Goal: Task Accomplishment & Management: Use online tool/utility

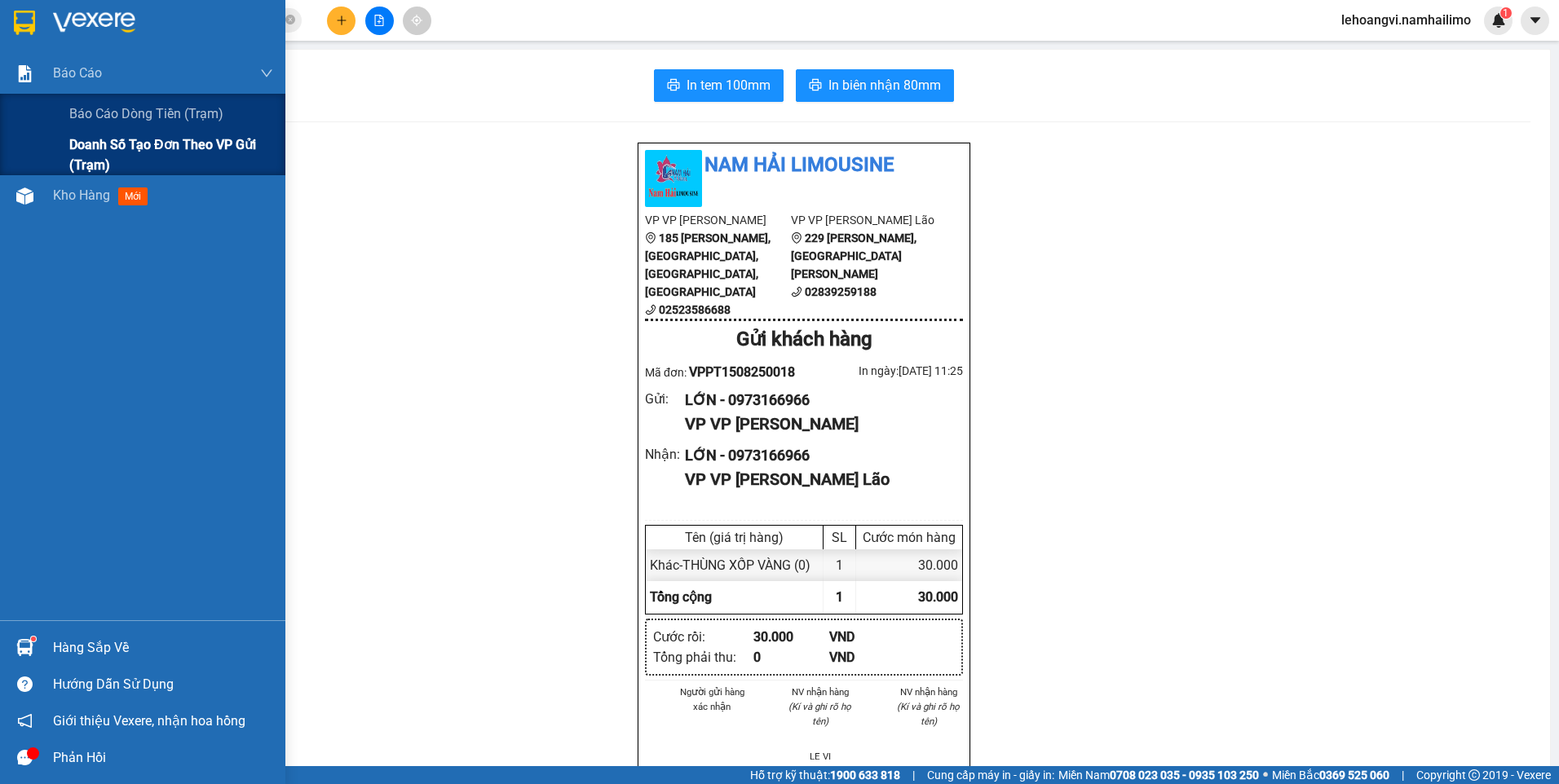
click at [97, 136] on span "Doanh số tạo đơn theo VP gửi (trạm)" at bounding box center [171, 155] width 204 height 41
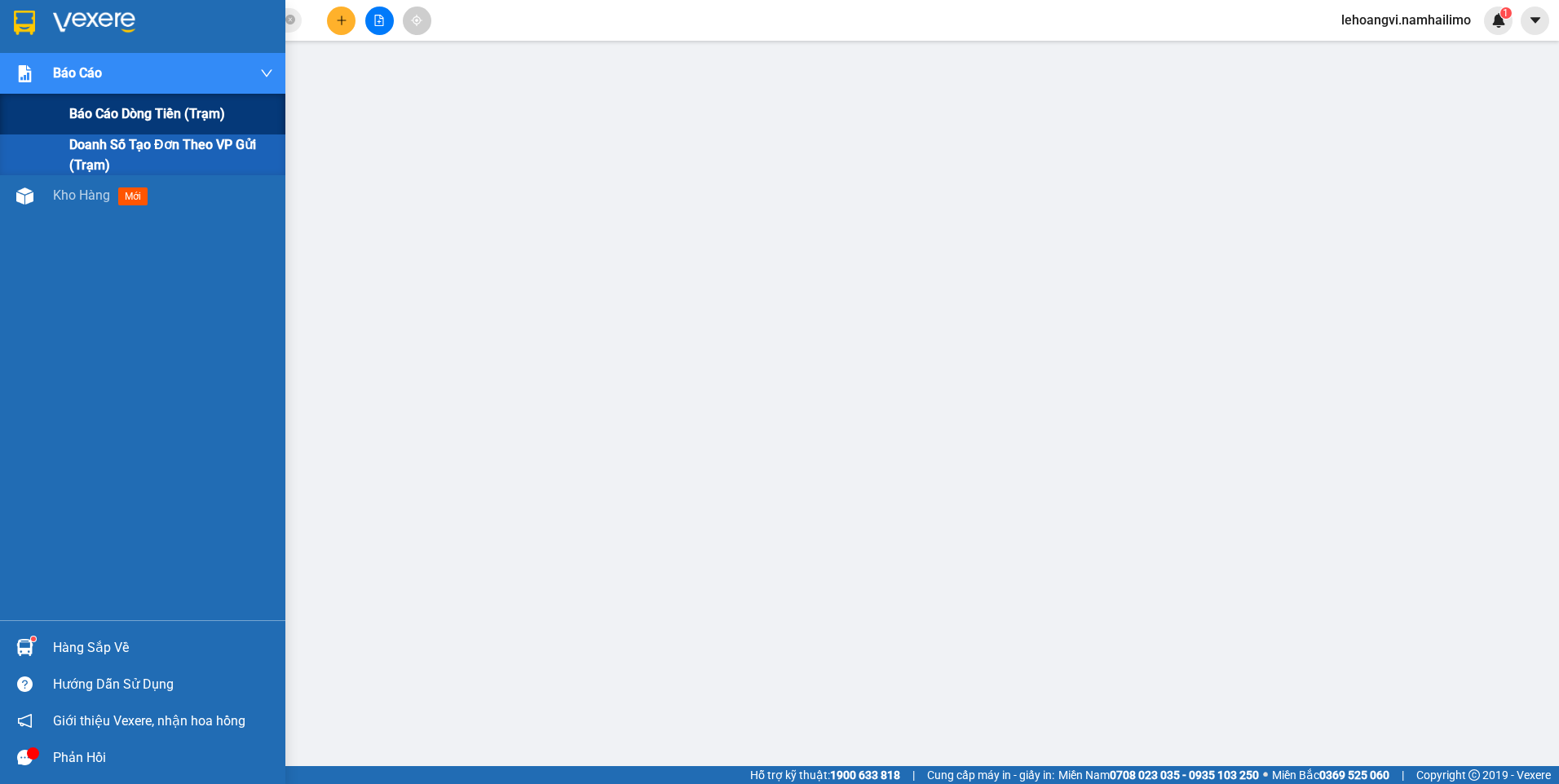
click at [116, 112] on span "Báo cáo dòng tiền (trạm)" at bounding box center [147, 113] width 156 height 20
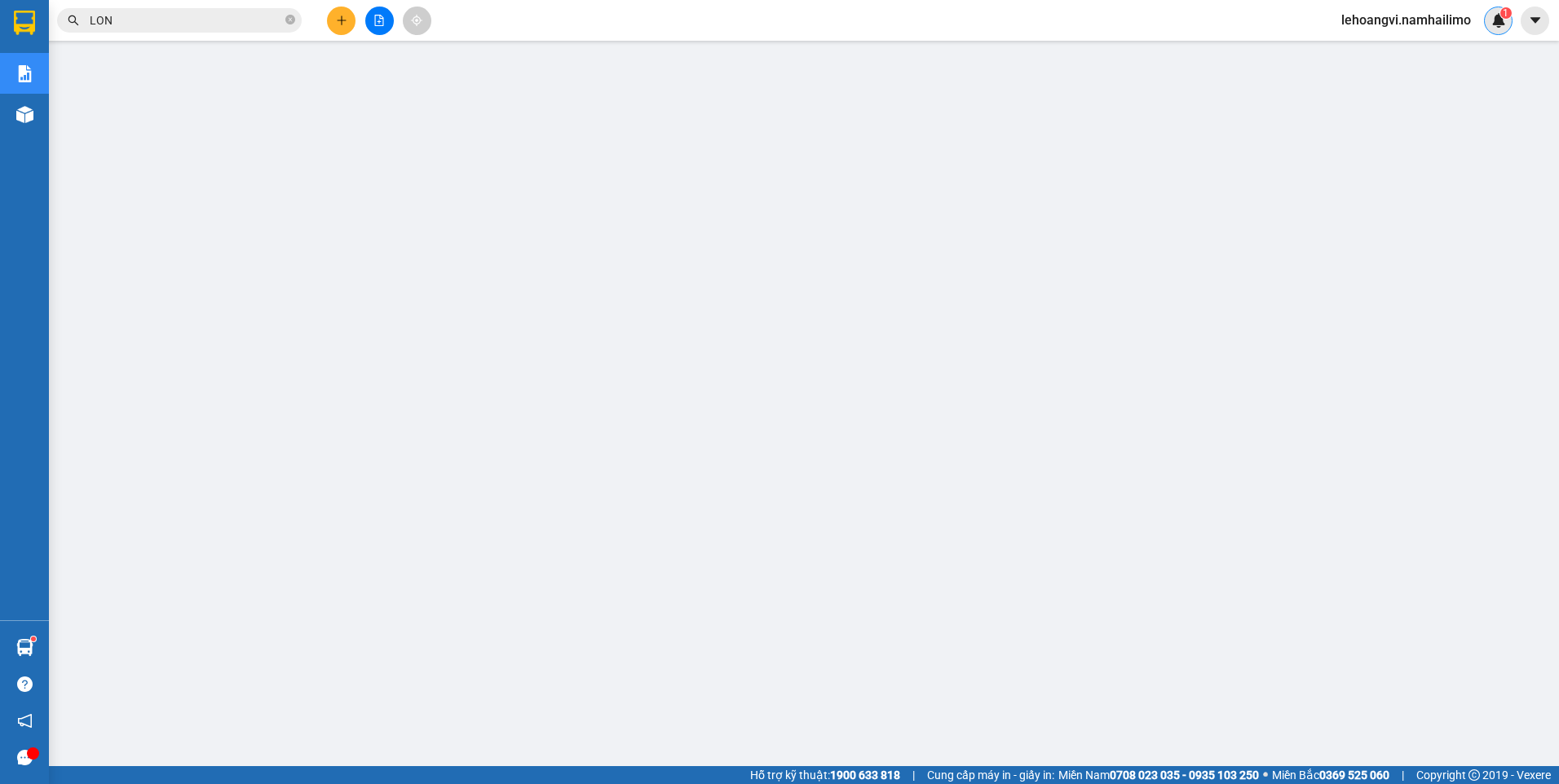
click at [1499, 21] on img at bounding box center [1499, 19] width 15 height 15
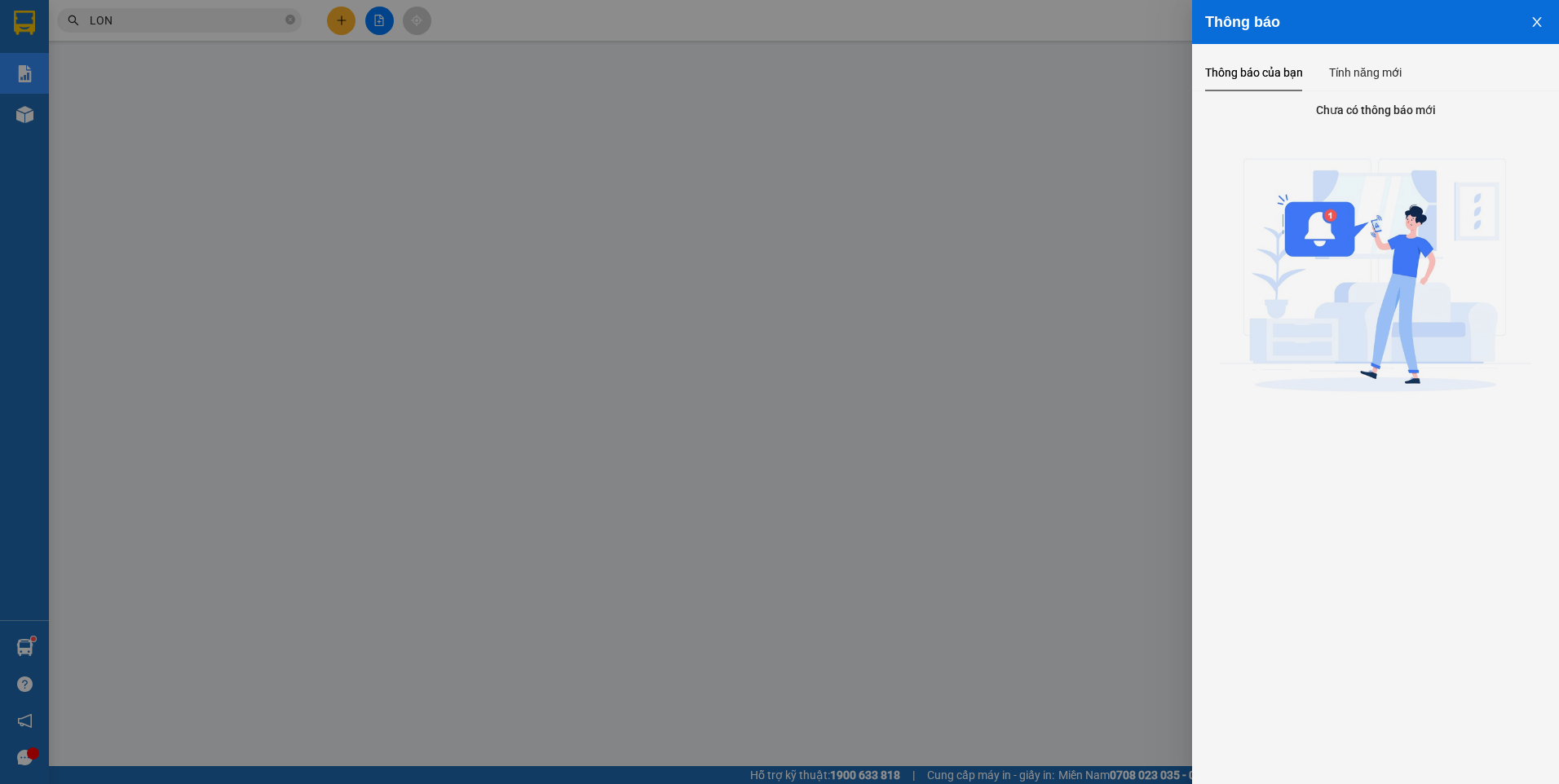
drag, startPoint x: 1126, startPoint y: 208, endPoint x: 1321, endPoint y: 121, distance: 213.5
click at [1144, 201] on div at bounding box center [780, 392] width 1559 height 784
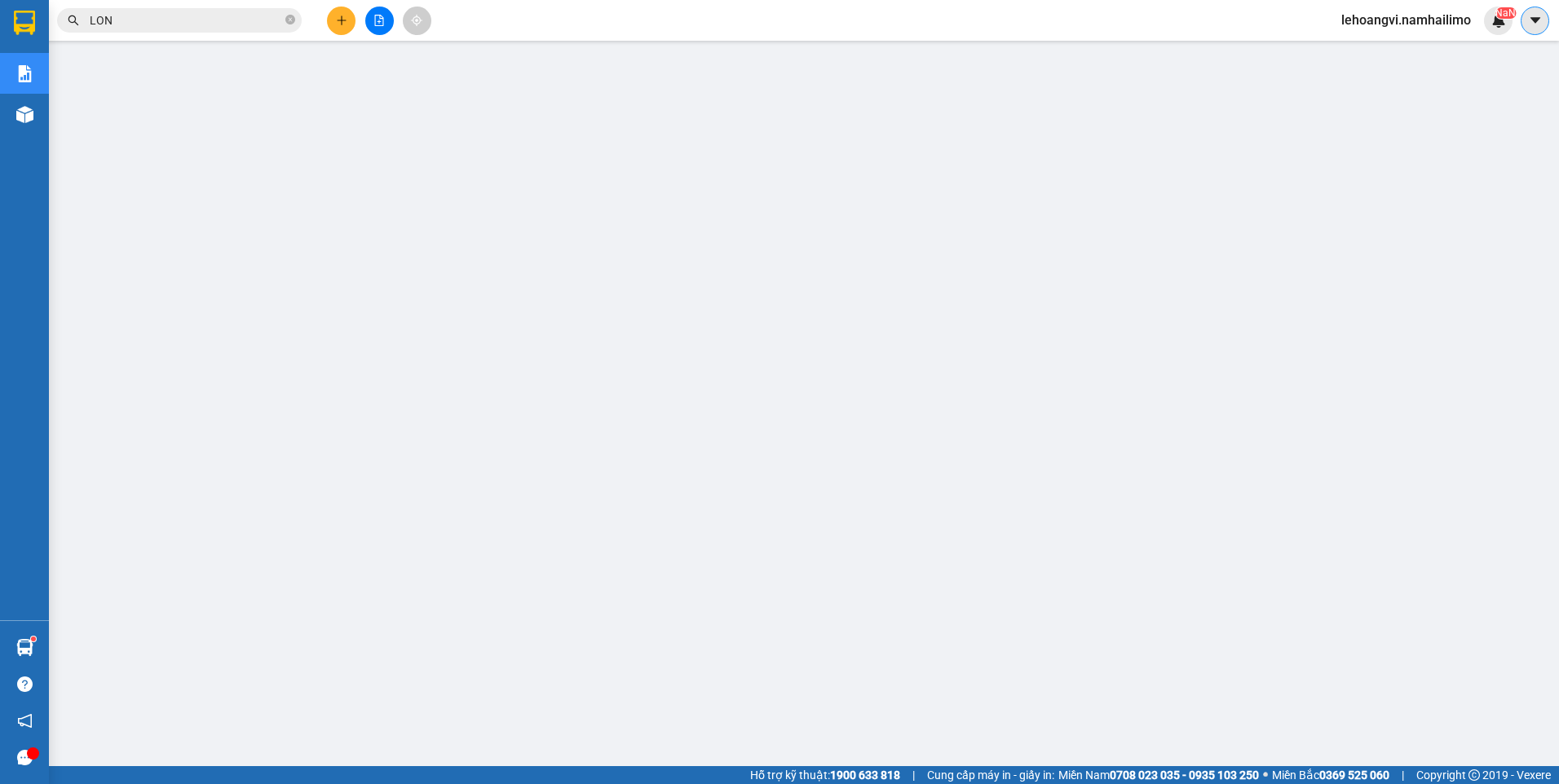
click at [1536, 22] on icon "caret-down" at bounding box center [1535, 20] width 10 height 6
click at [1526, 20] on button at bounding box center [1535, 20] width 28 height 28
click at [1531, 18] on icon "caret-down" at bounding box center [1536, 19] width 15 height 15
click at [1534, 22] on icon "caret-down" at bounding box center [1536, 19] width 15 height 15
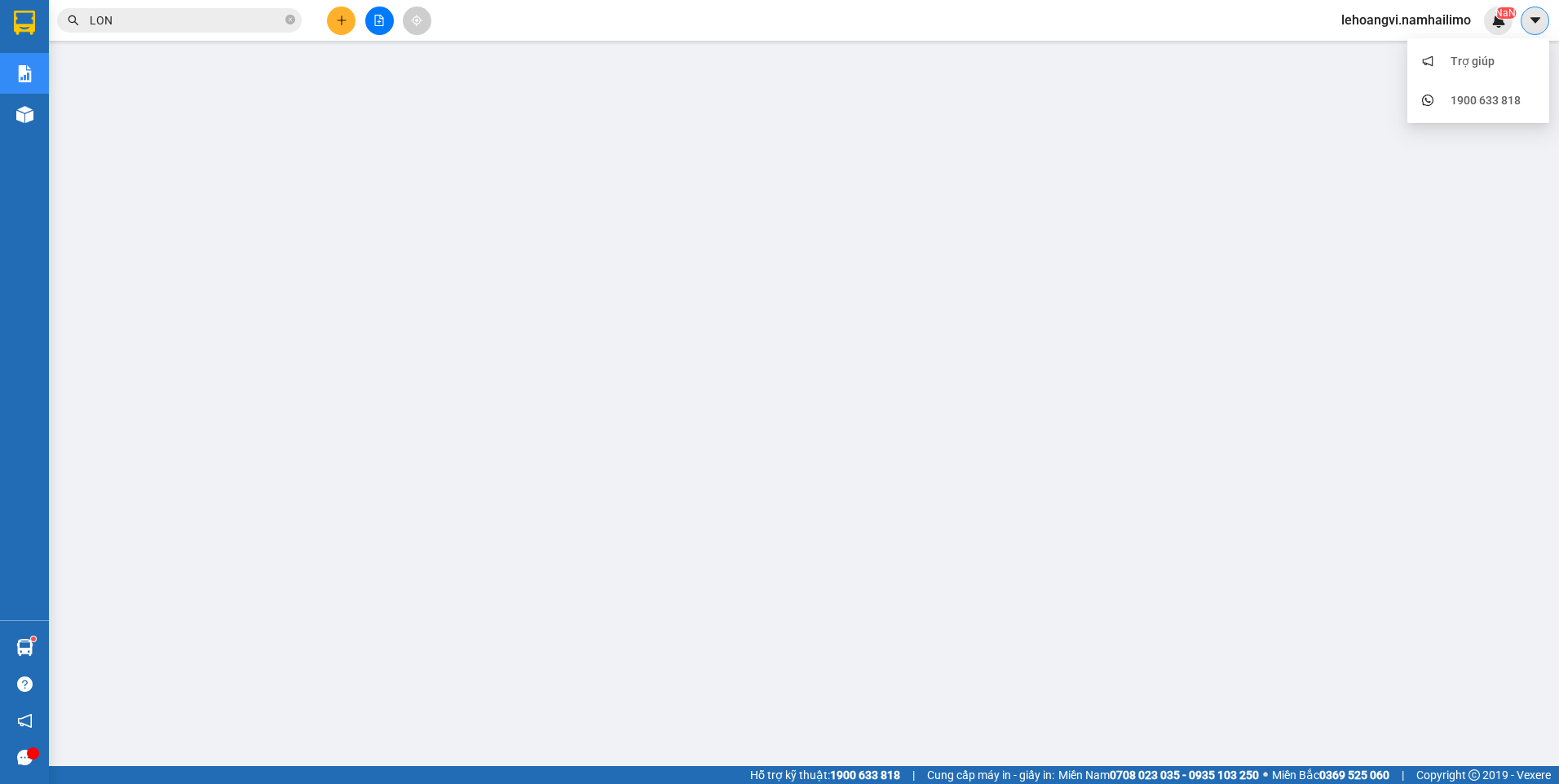
click at [1534, 22] on icon "caret-down" at bounding box center [1536, 19] width 15 height 15
click at [1534, 24] on icon "caret-down" at bounding box center [1536, 19] width 15 height 15
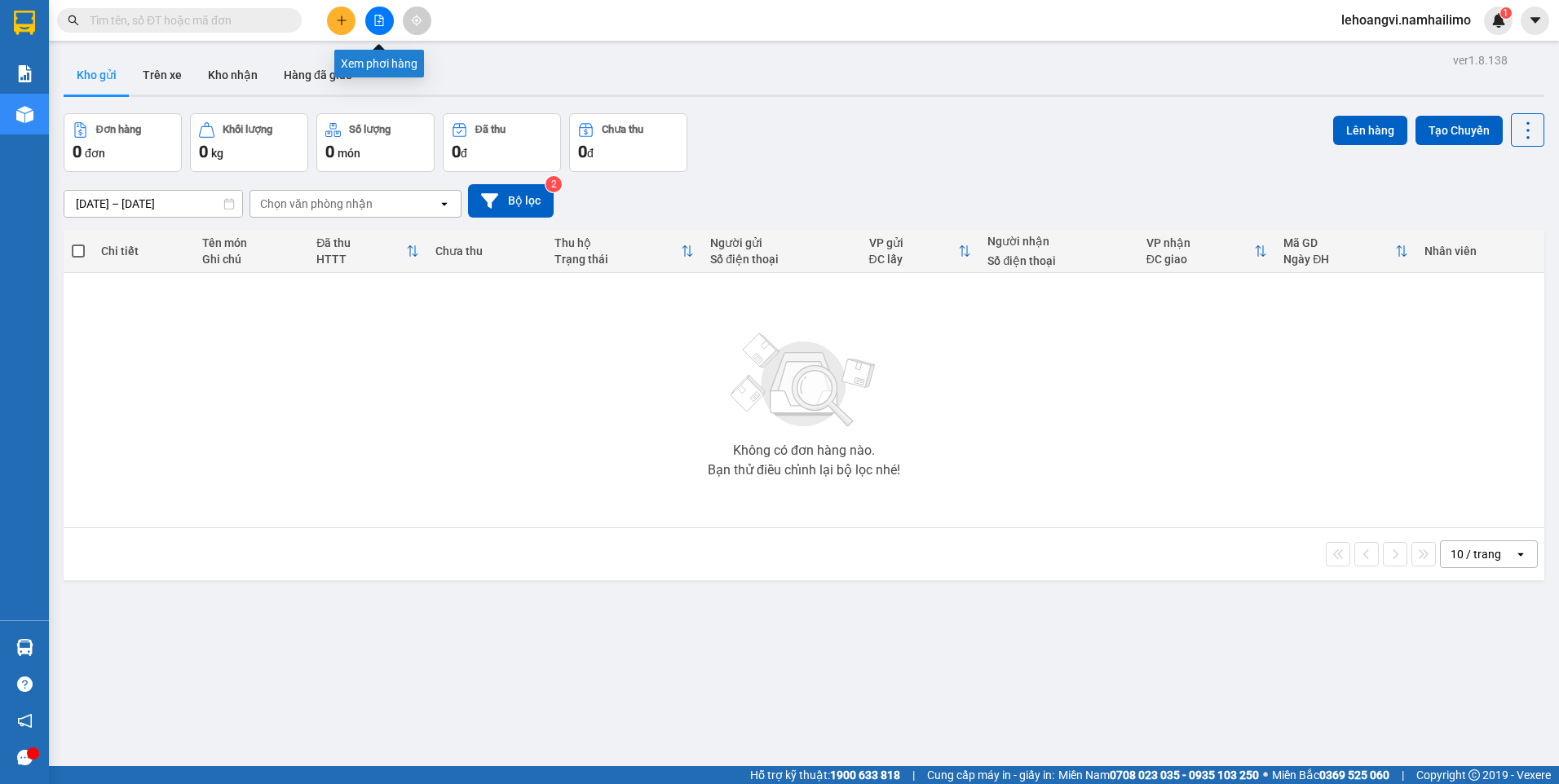
click at [383, 19] on icon "file-add" at bounding box center [379, 20] width 9 height 12
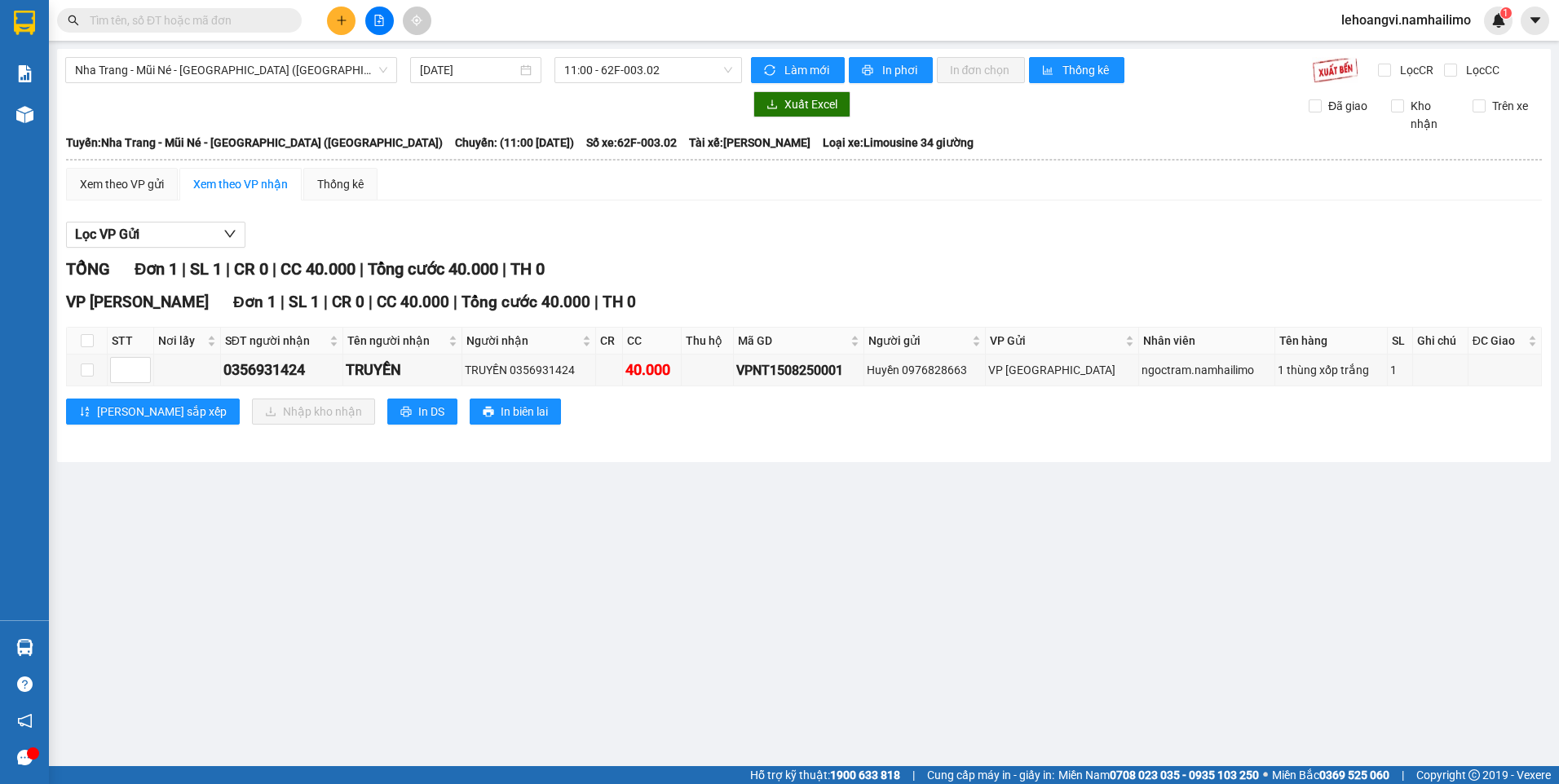
drag, startPoint x: 1539, startPoint y: 1, endPoint x: 1282, endPoint y: 461, distance: 526.9
click at [1236, 566] on main "Nha Trang - Mũi Né - Sài Gòn (Sáng) 15/08/2025 11:00 - 62F-003.02 Làm mới In ph…" at bounding box center [780, 383] width 1559 height 766
drag, startPoint x: 1333, startPoint y: 595, endPoint x: 1432, endPoint y: 265, distance: 344.5
click at [1344, 559] on main "Nha Trang - Mũi Né - Sài Gòn (Sáng) 15/08/2025 11:00 - 62F-003.02 Làm mới In ph…" at bounding box center [780, 383] width 1559 height 766
click at [1505, 19] on img at bounding box center [1499, 19] width 15 height 15
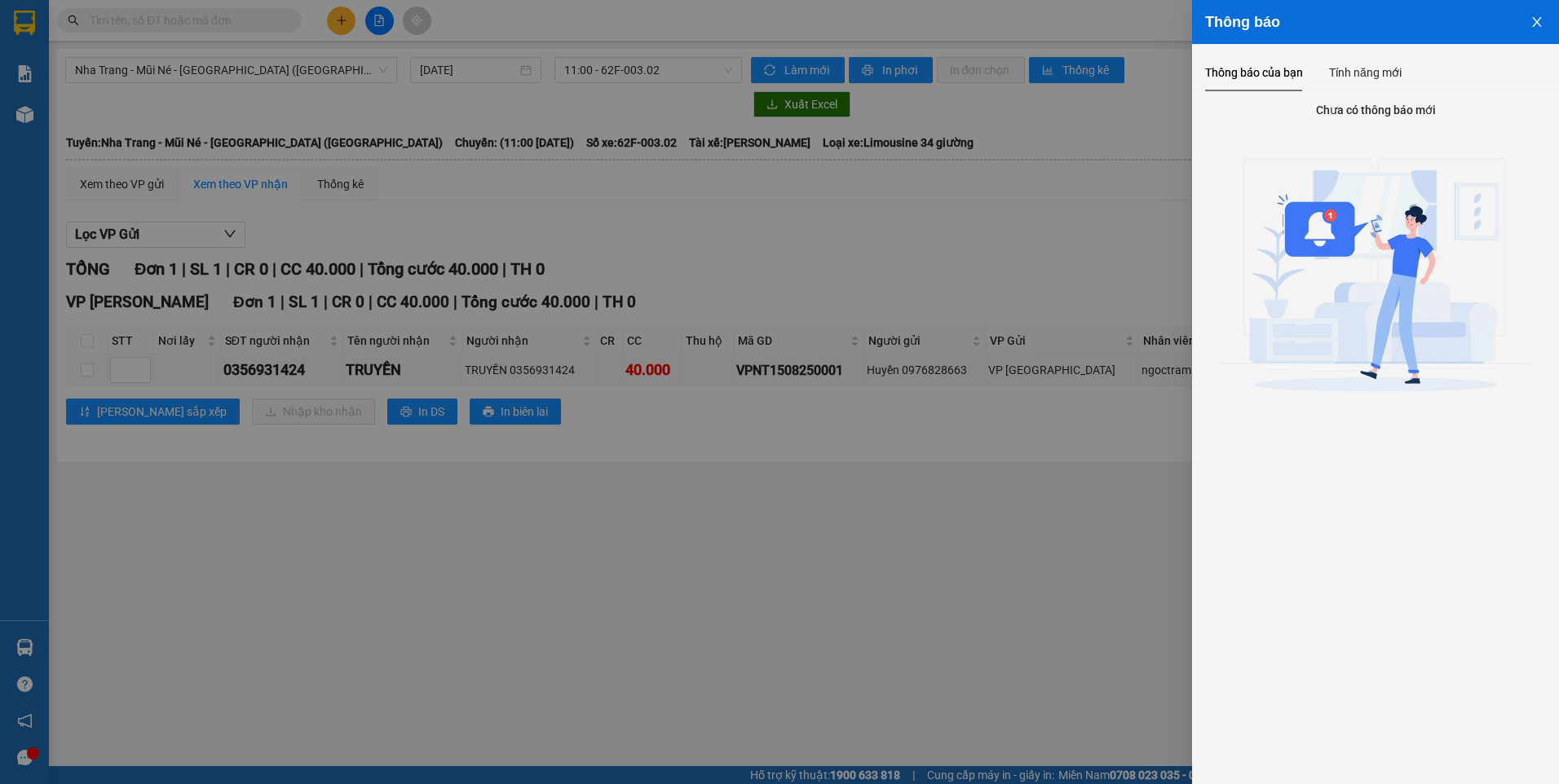
click at [1533, 16] on icon "close" at bounding box center [1537, 21] width 13 height 13
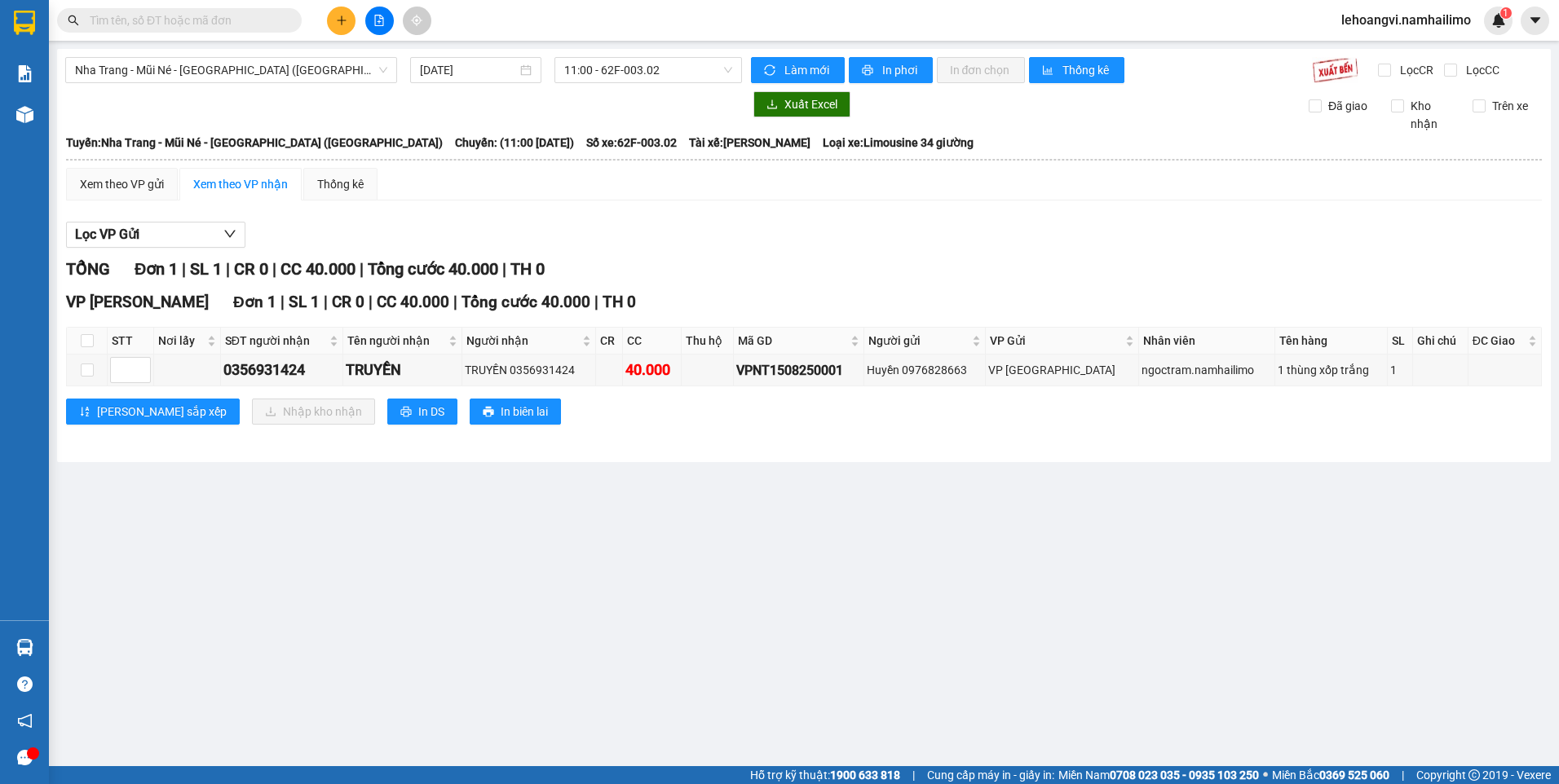
click at [1539, 23] on icon "caret-down" at bounding box center [1536, 19] width 15 height 15
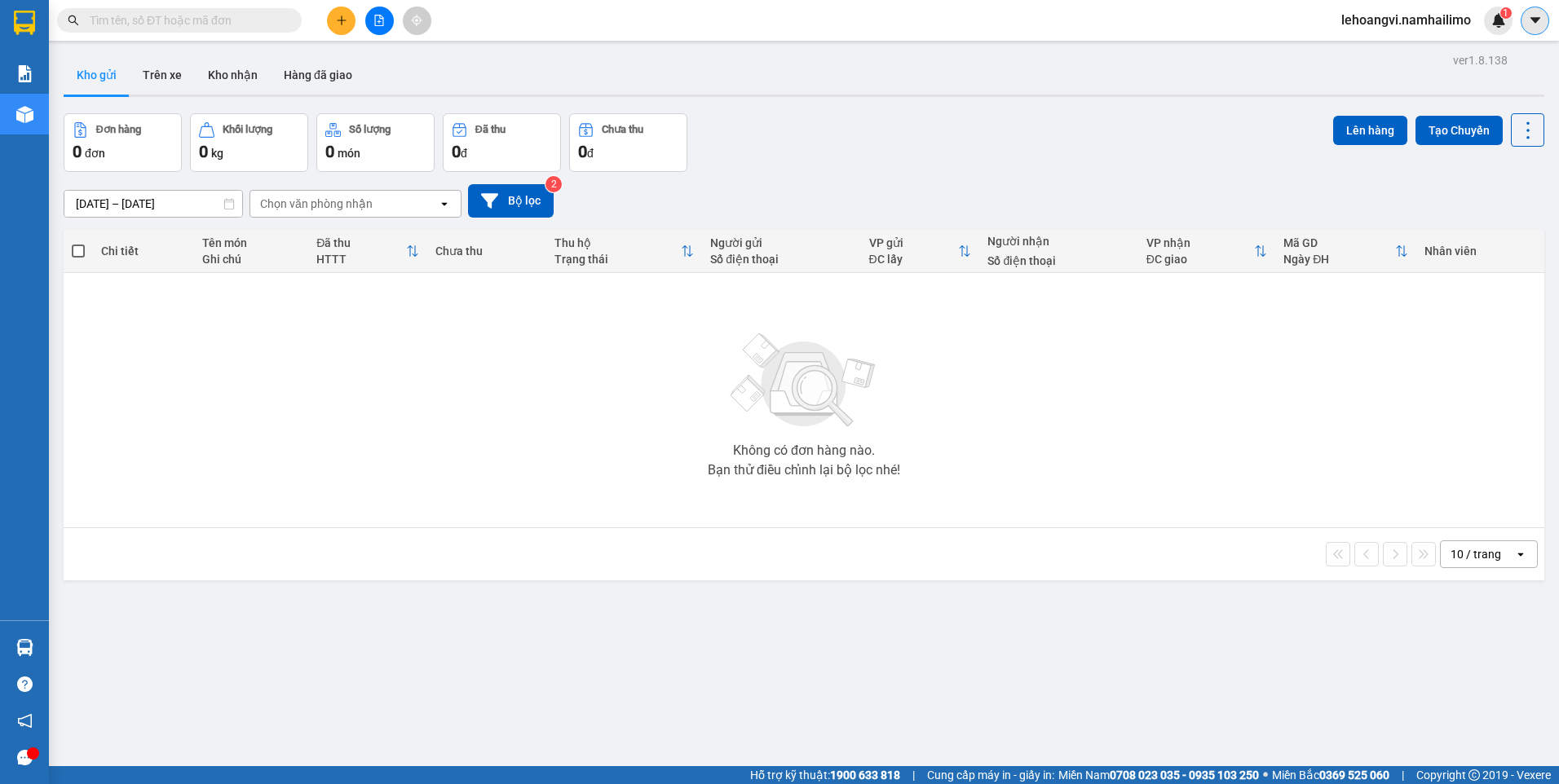
click at [1539, 21] on icon "caret-down" at bounding box center [1536, 19] width 15 height 15
click at [1452, 19] on span "lehoangvi.namhailimo" at bounding box center [1406, 19] width 156 height 20
click at [1395, 51] on span "Đăng xuất" at bounding box center [1414, 51] width 122 height 18
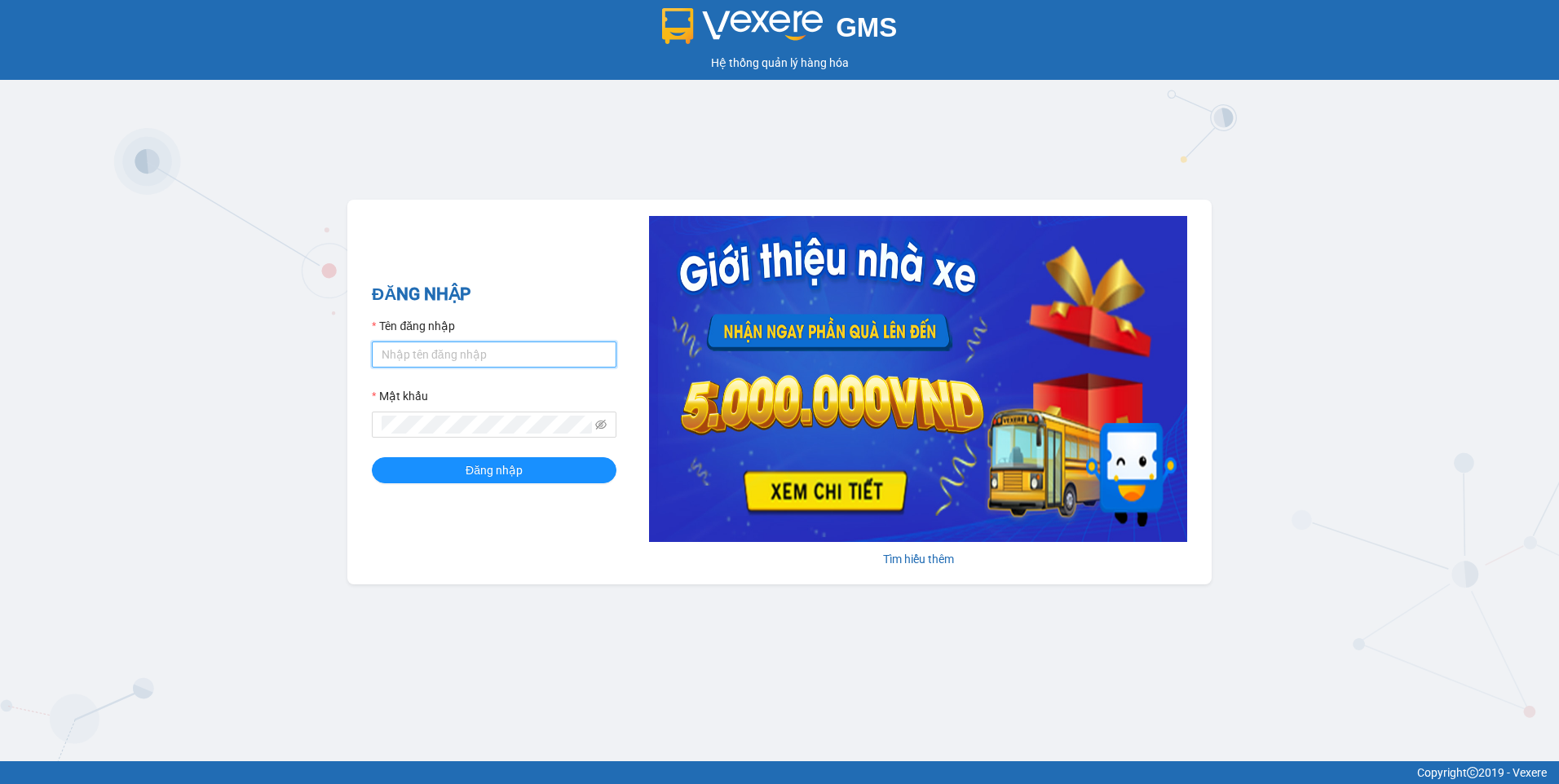
click at [451, 359] on input "Tên đăng nhập" at bounding box center [494, 355] width 245 height 26
type input "T"
click at [473, 354] on input "thanhvien" at bounding box center [494, 355] width 245 height 26
type input "thanhvien.namhailimo"
click at [426, 437] on form "Tên đăng nhập thanhvien.[PERSON_NAME] khẩu Đăng nhập" at bounding box center [494, 400] width 245 height 167
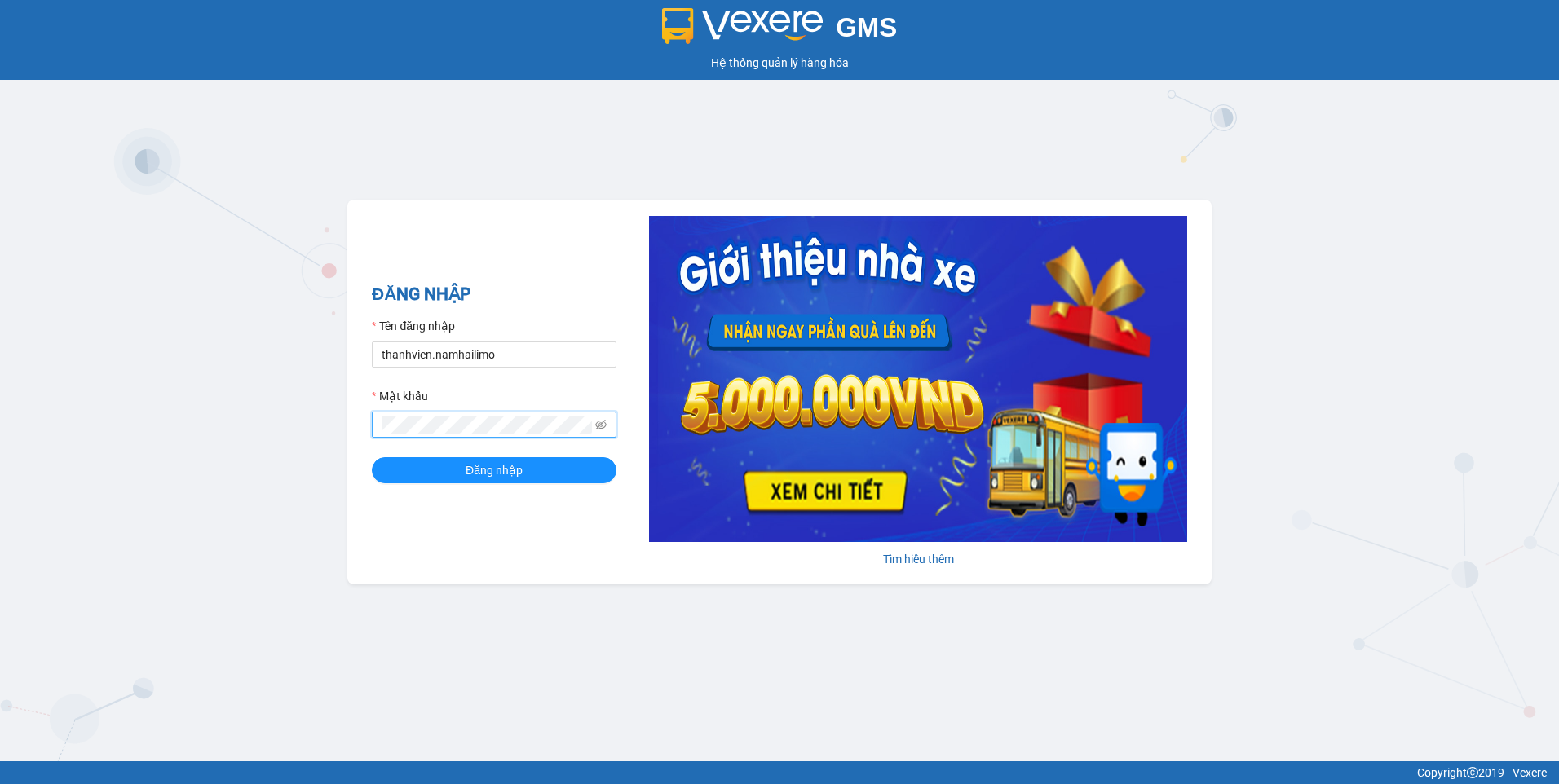
click at [372, 458] on button "Đăng nhập" at bounding box center [494, 470] width 245 height 26
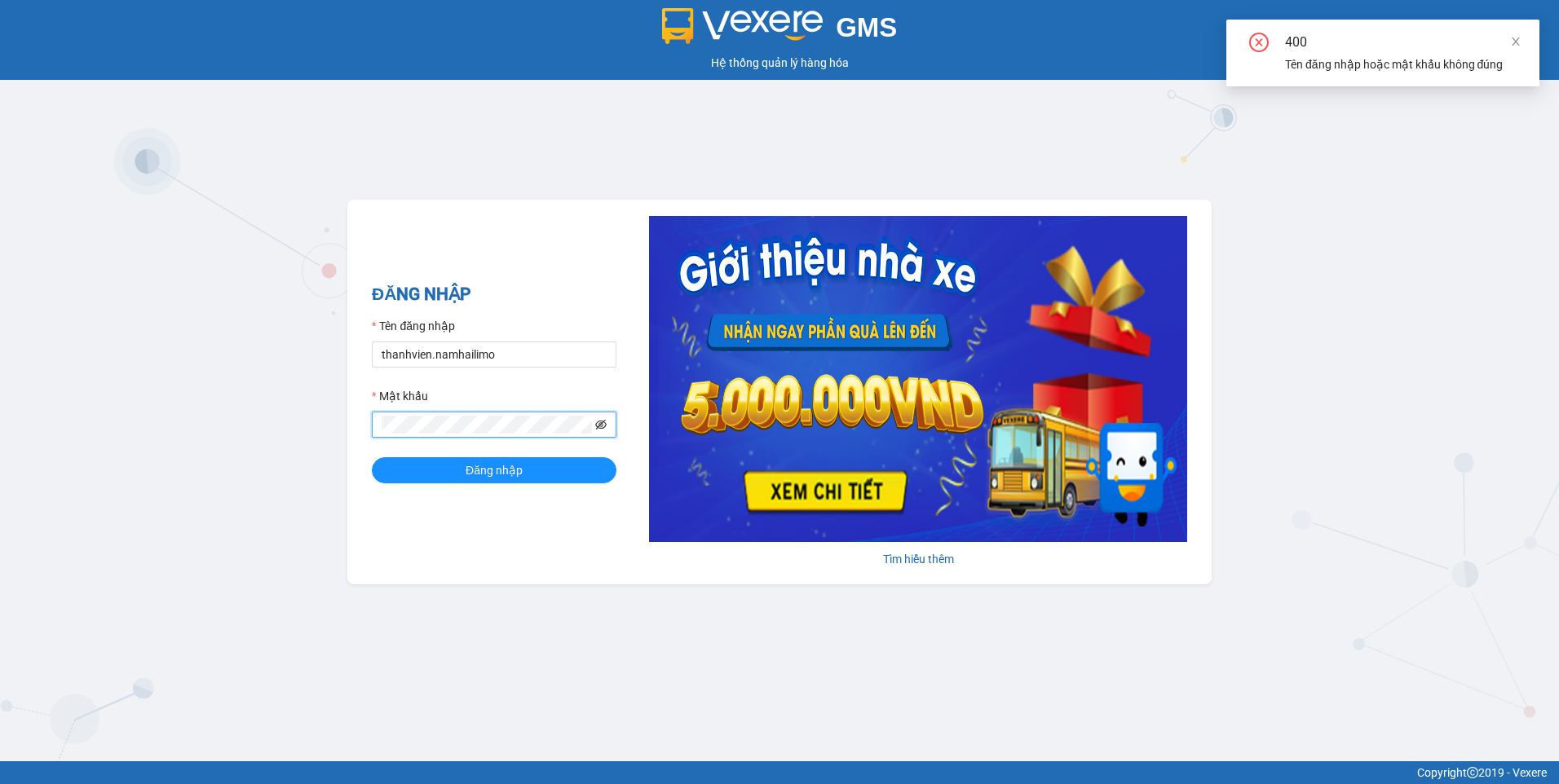
click at [603, 428] on icon "eye-invisible" at bounding box center [601, 425] width 12 height 12
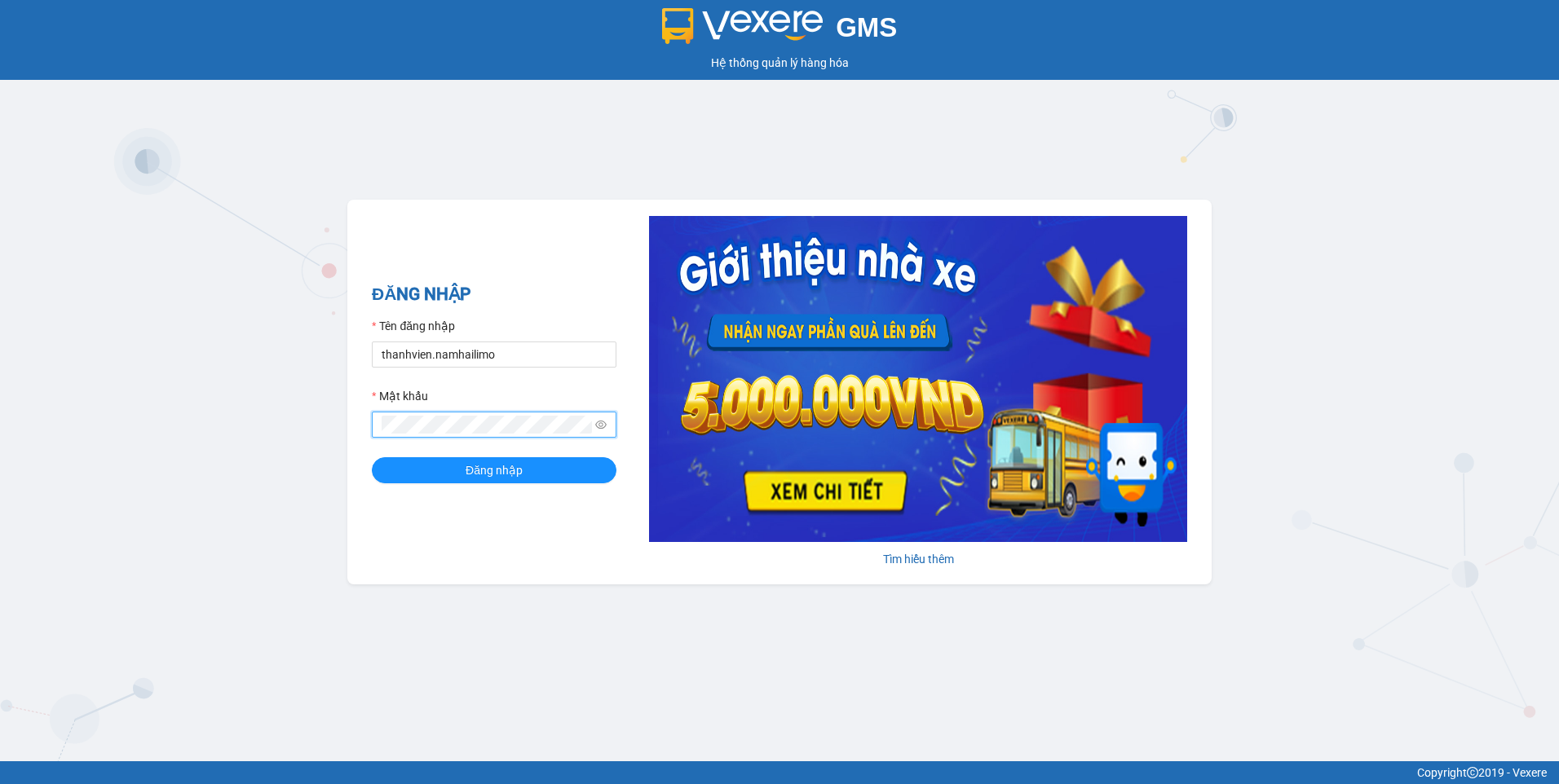
click at [372, 458] on button "Đăng nhập" at bounding box center [494, 470] width 245 height 26
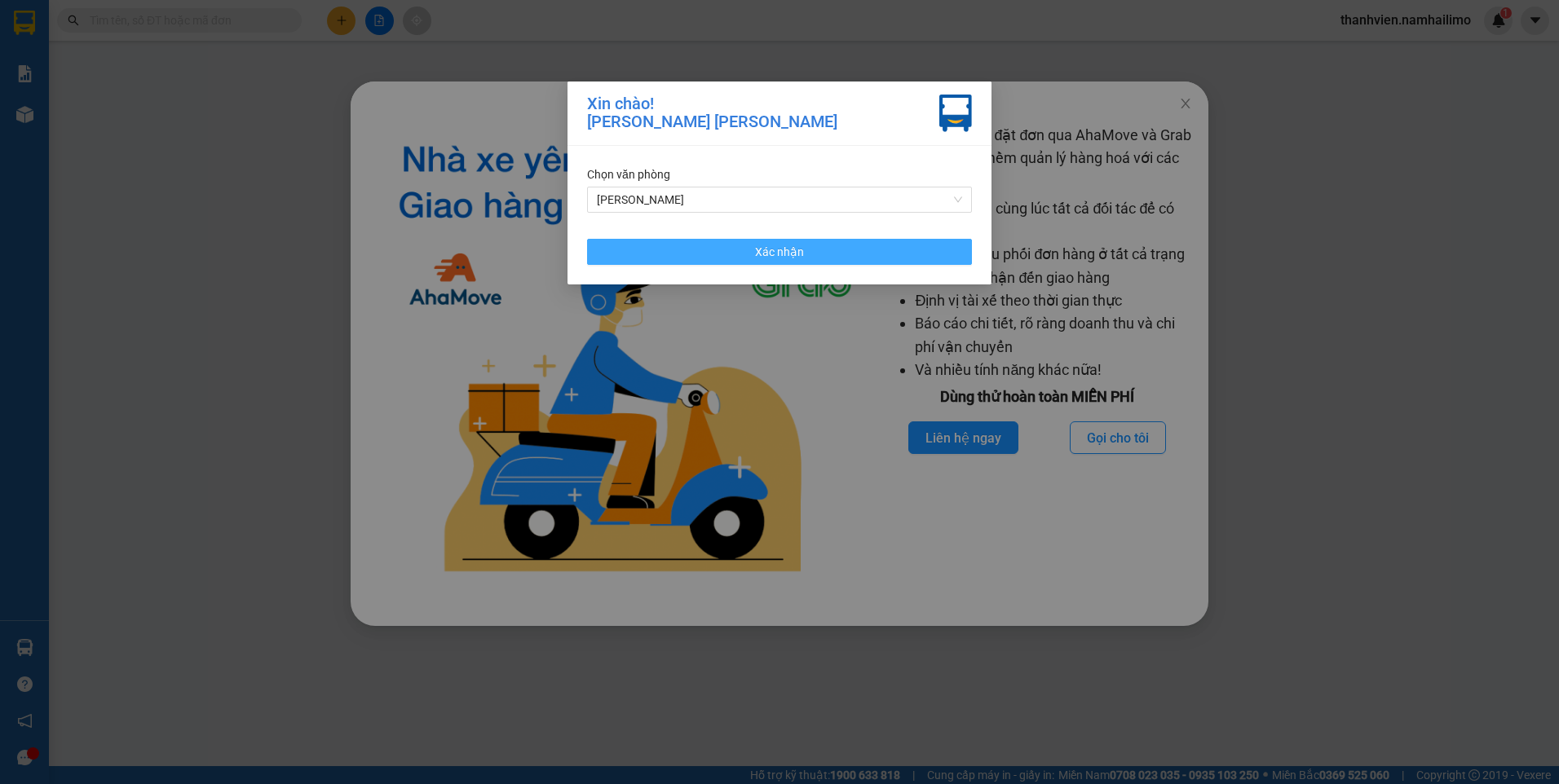
click at [836, 249] on button "Xác nhận" at bounding box center [780, 251] width 385 height 26
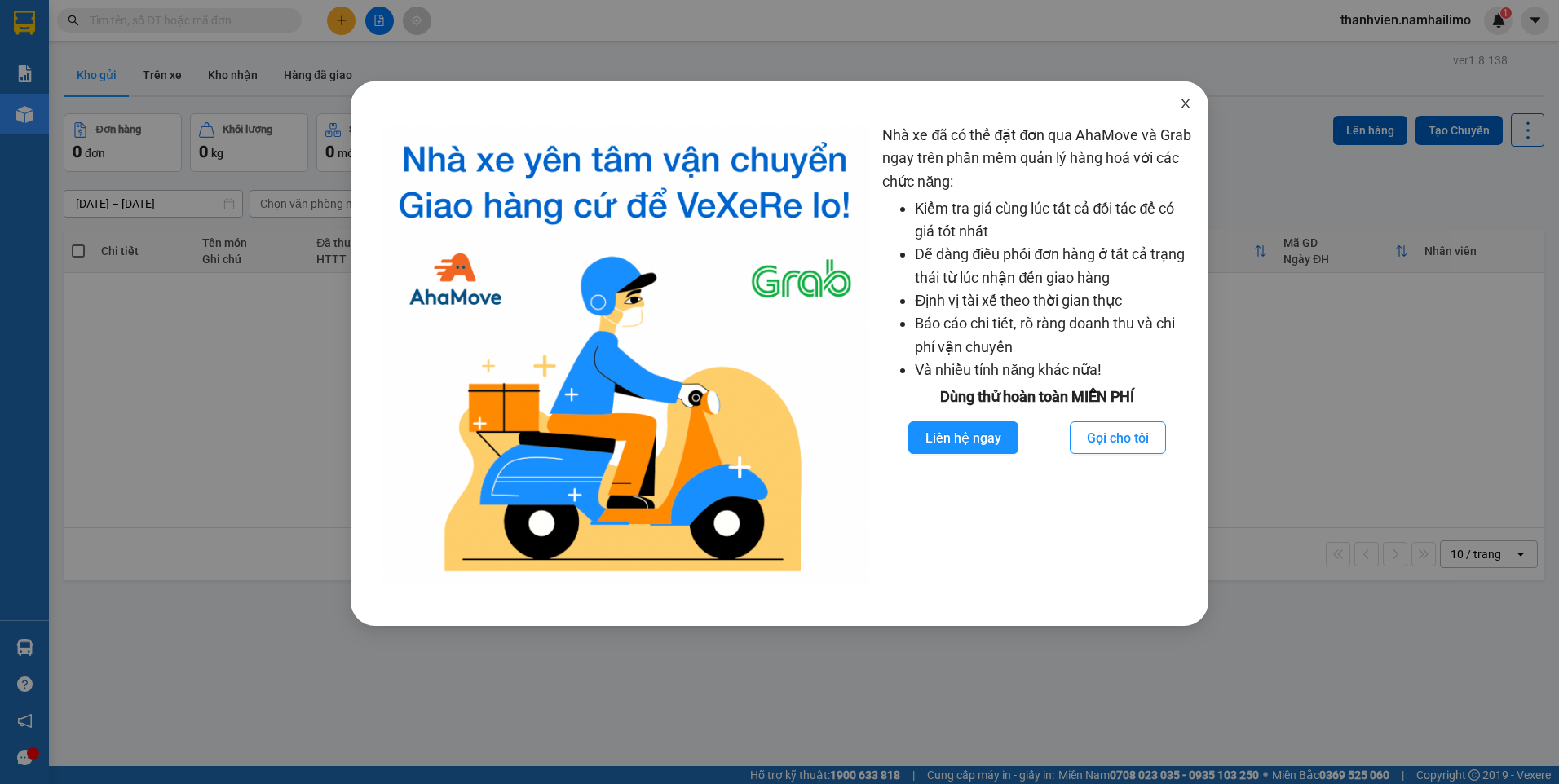
click at [1187, 109] on icon "close" at bounding box center [1185, 103] width 13 height 13
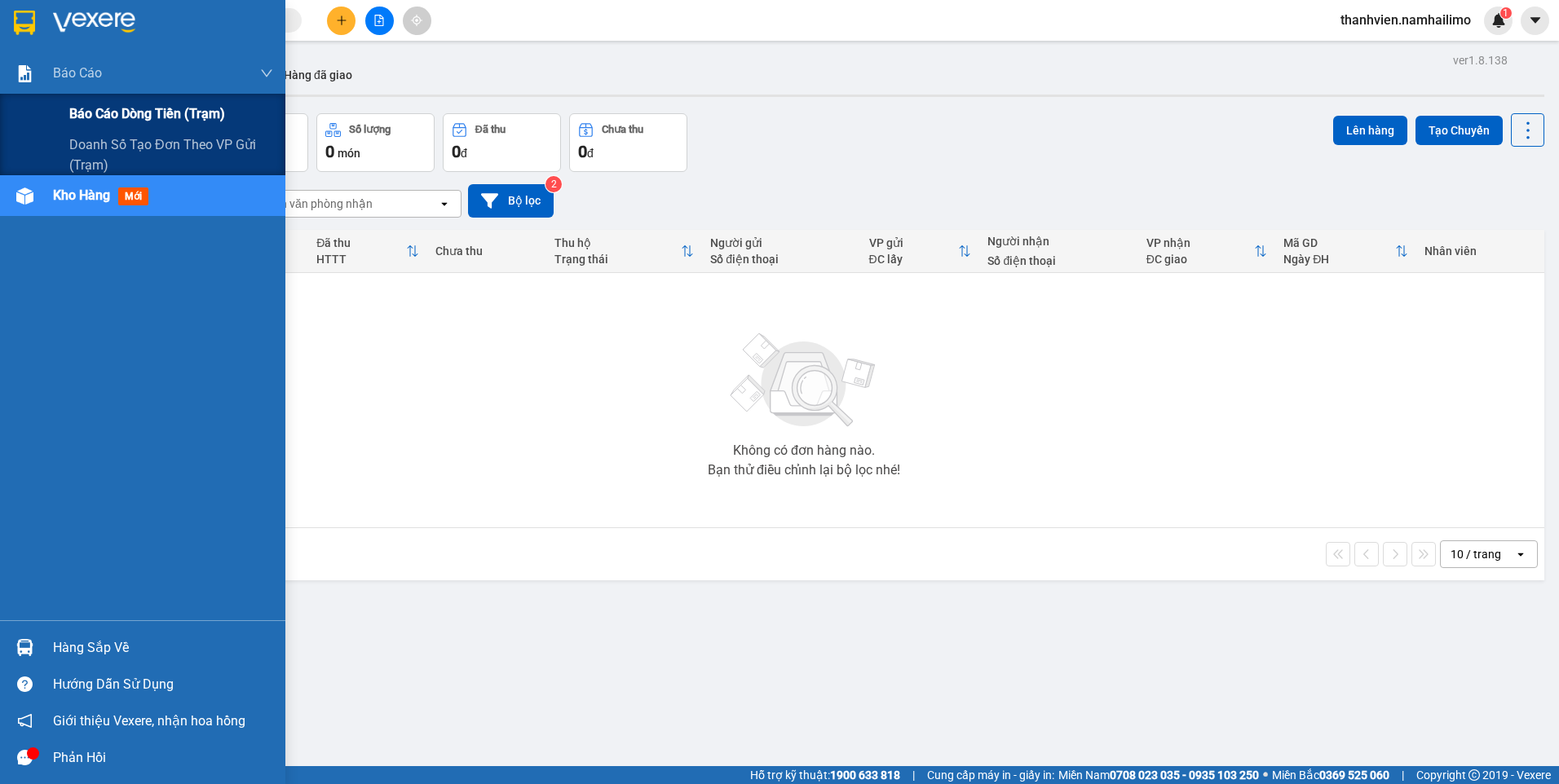
click at [84, 107] on span "Báo cáo dòng tiền (trạm)" at bounding box center [147, 113] width 156 height 20
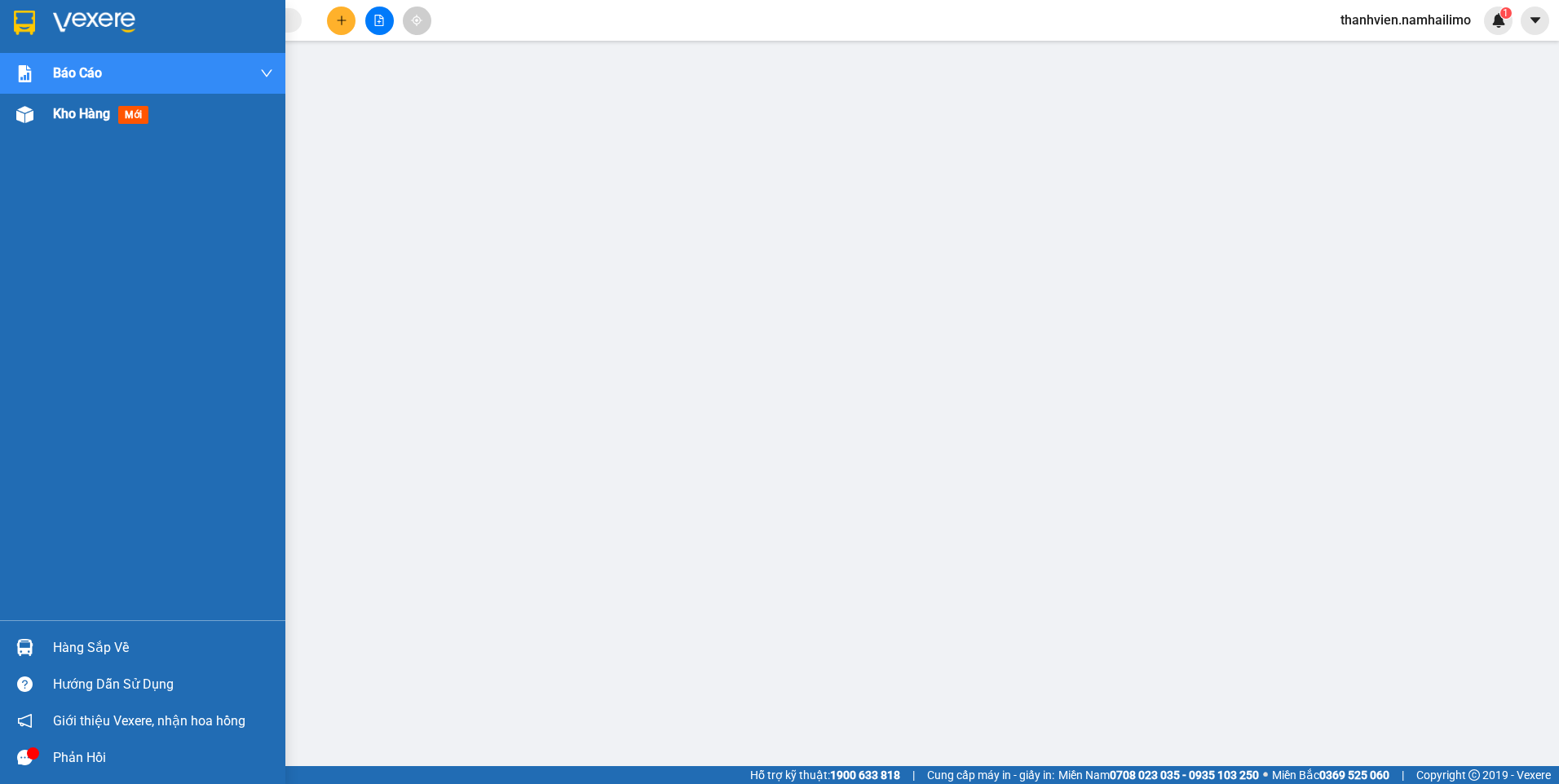
click at [61, 123] on div "Kho hàng mới" at bounding box center [103, 113] width 102 height 20
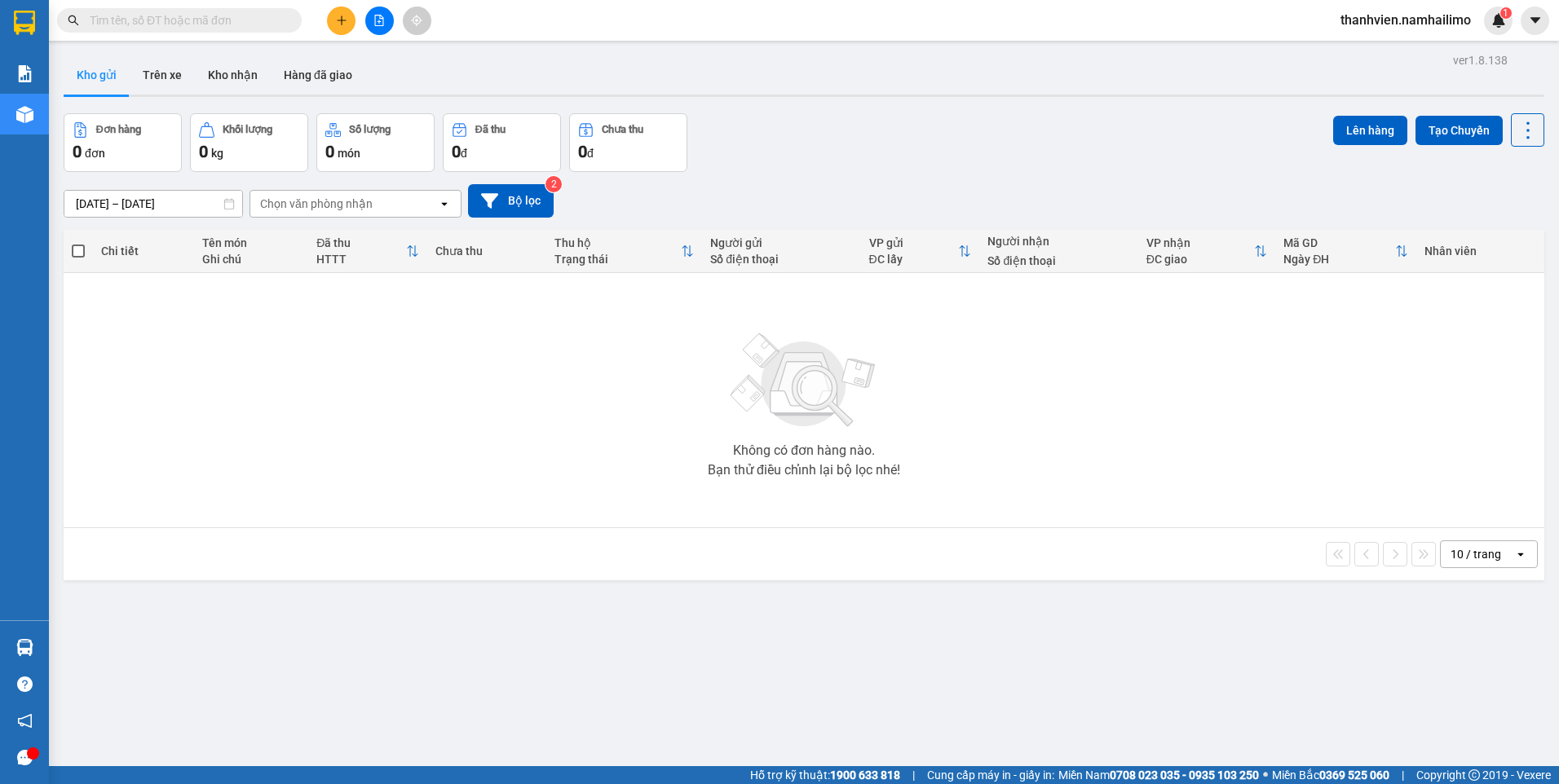
click at [197, 20] on input "text" at bounding box center [186, 20] width 193 height 18
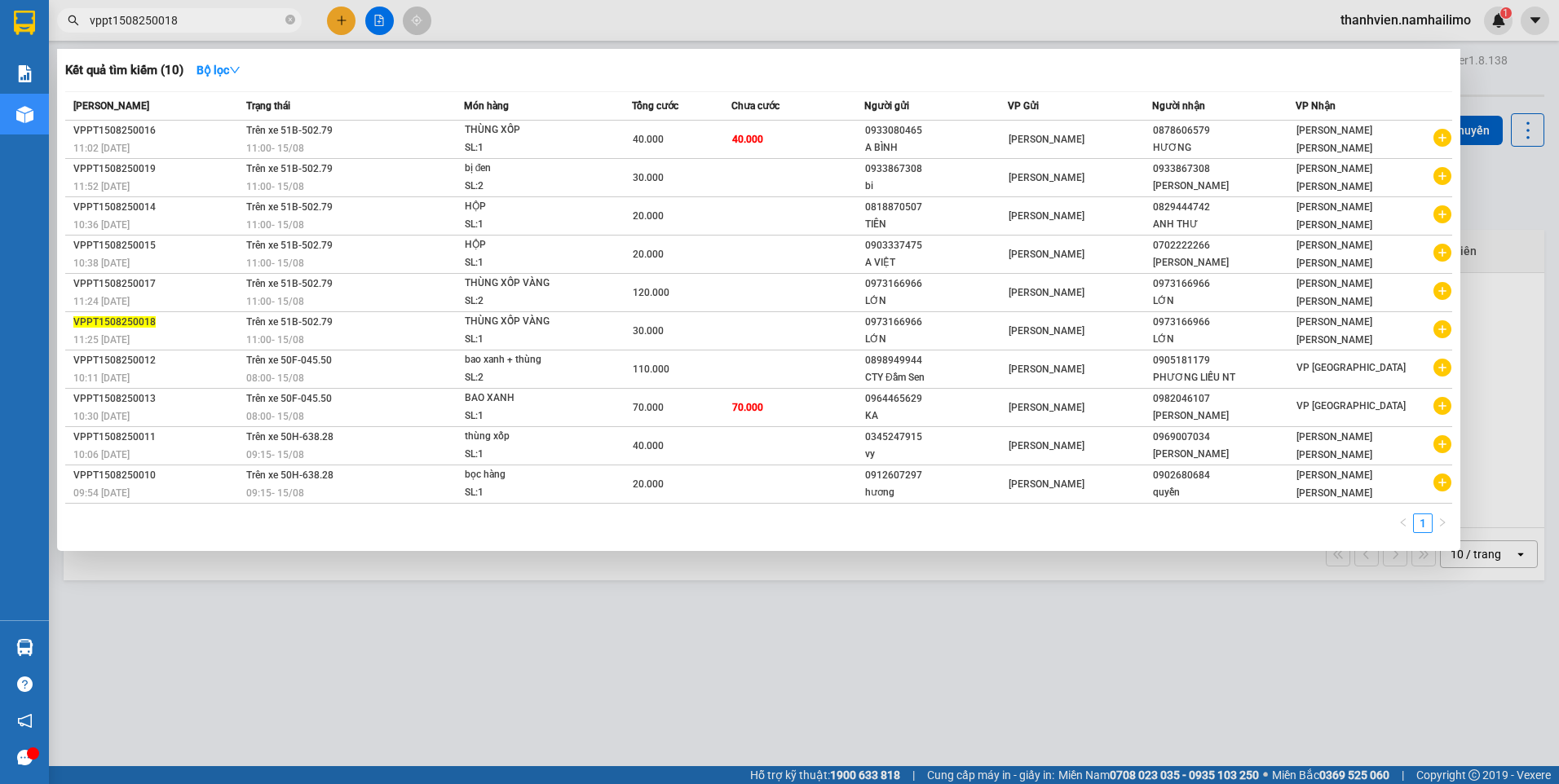
type input "vppt1508250018"
drag, startPoint x: 345, startPoint y: 15, endPoint x: 353, endPoint y: 9, distance: 10.0
click at [347, 15] on div at bounding box center [780, 392] width 1559 height 784
